Goal: Information Seeking & Learning: Learn about a topic

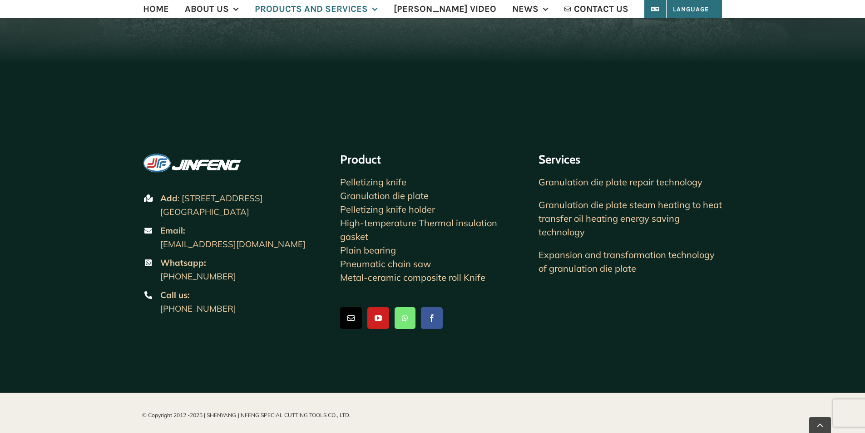
scroll to position [1394, 0]
drag, startPoint x: 161, startPoint y: 188, endPoint x: 308, endPoint y: 234, distance: 154.3
click at [308, 234] on ul "Add : [STREET_ADDRESS][GEOGRAPHIC_DATA] Email: [EMAIL_ADDRESS][DOMAIN_NAME] Wha…" at bounding box center [234, 255] width 185 height 126
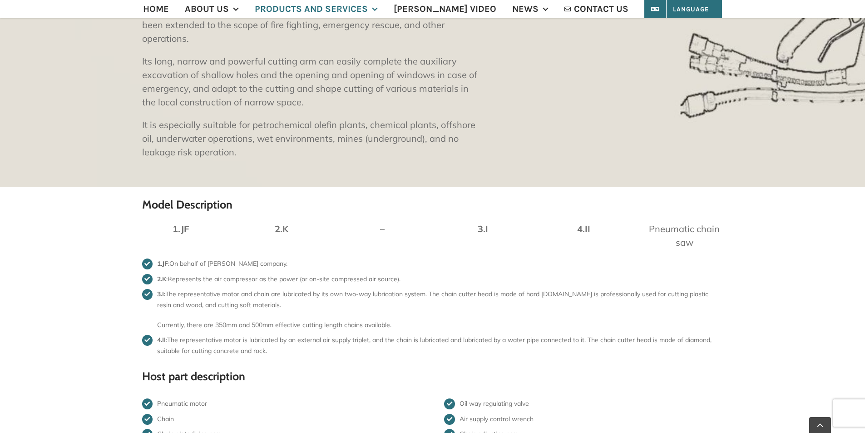
scroll to position [349, 0]
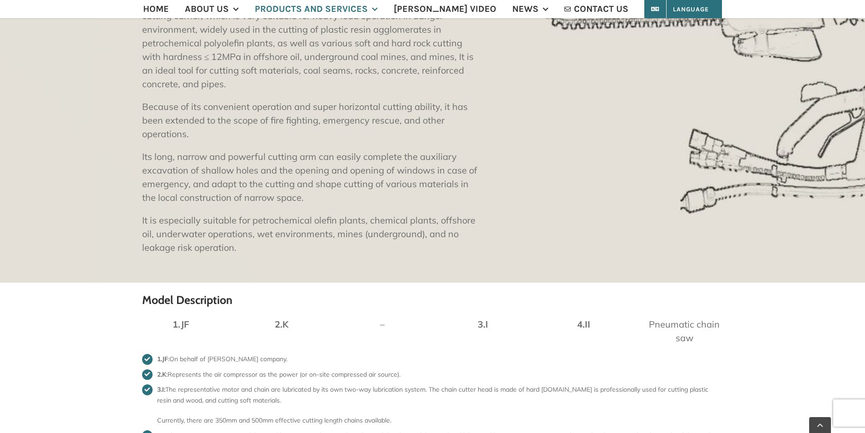
click at [663, 325] on p "Pneumatic chain saw" at bounding box center [685, 330] width 78 height 27
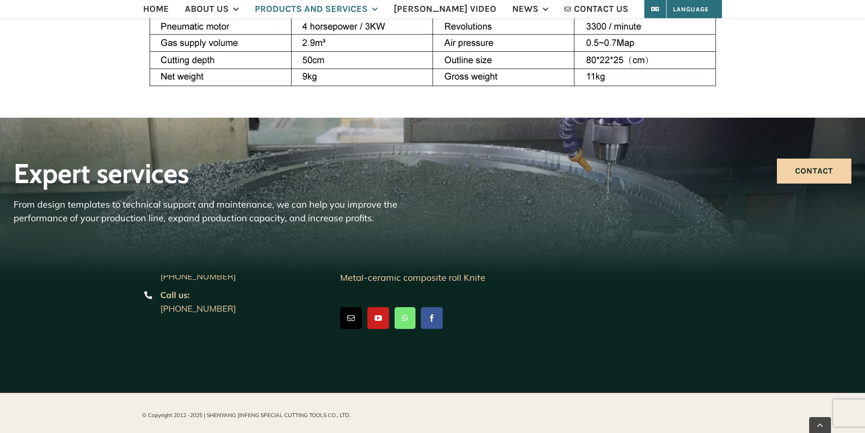
scroll to position [1272, 0]
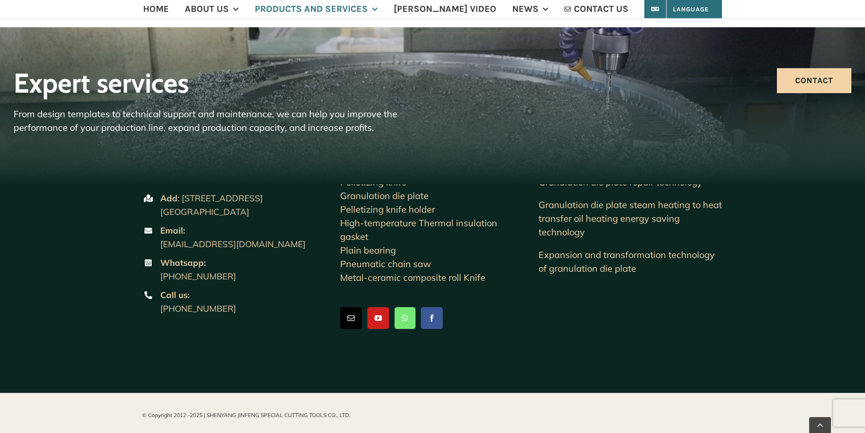
click at [366, 258] on span "Pneumatic chain saw" at bounding box center [385, 263] width 91 height 11
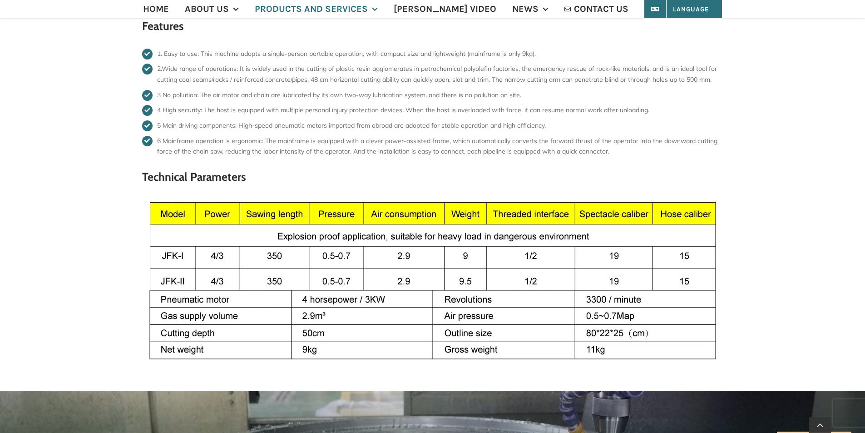
scroll to position [590, 0]
